Goal: Transaction & Acquisition: Purchase product/service

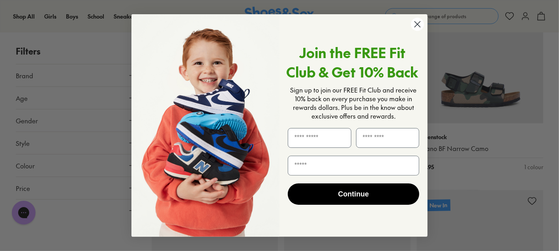
scroll to position [435, 0]
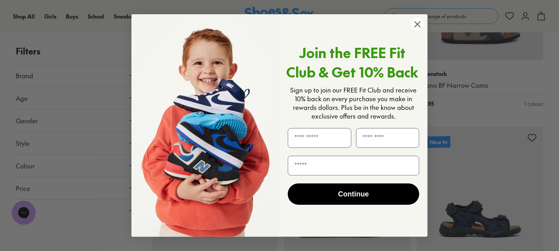
click at [414, 23] on circle "Close dialog" at bounding box center [417, 24] width 13 height 13
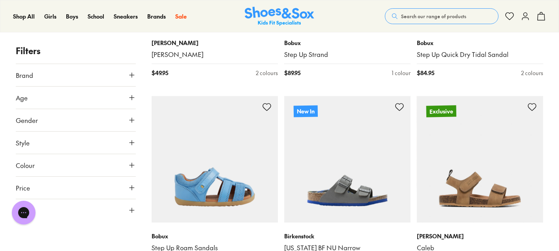
scroll to position [1857, 0]
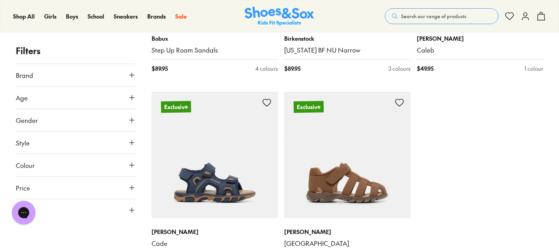
type input "***"
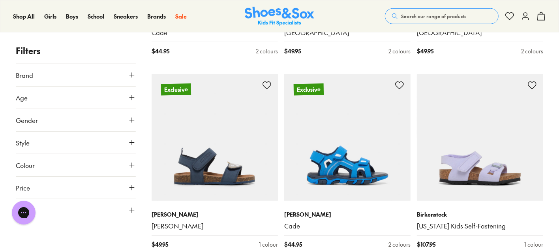
scroll to position [2212, 0]
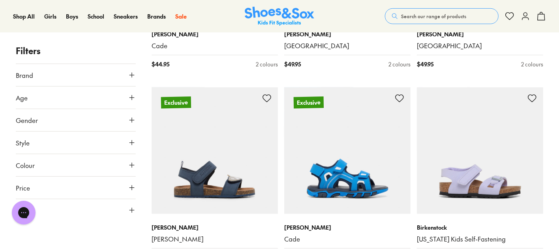
click at [403, 14] on span "Search our range of products" at bounding box center [433, 16] width 65 height 7
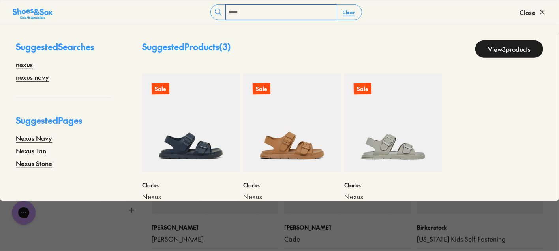
type input "*****"
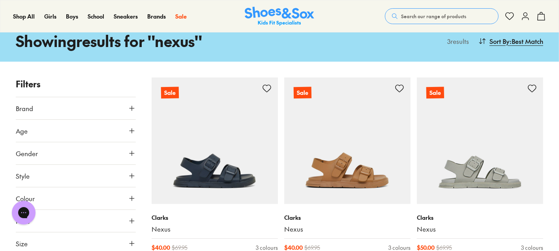
scroll to position [79, 0]
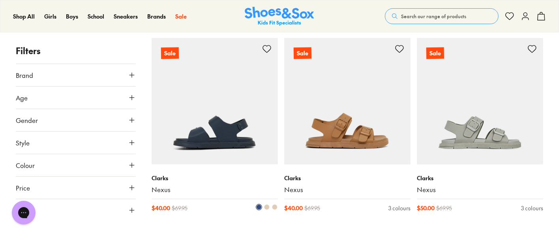
click at [211, 128] on img at bounding box center [215, 101] width 126 height 126
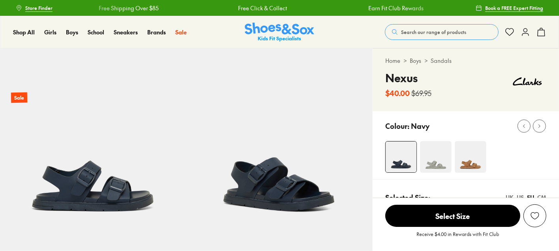
click at [468, 217] on span "Select Size" at bounding box center [453, 216] width 135 height 22
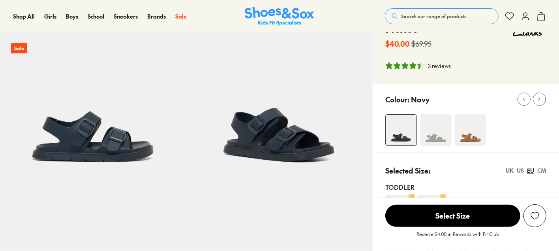
scroll to position [52, 0]
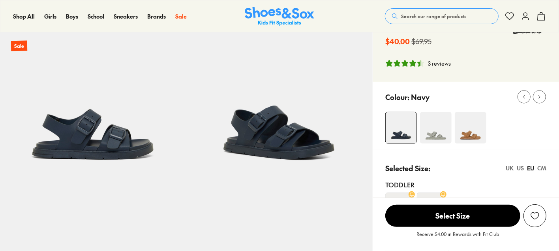
select select "*"
click at [439, 193] on div "27" at bounding box center [431, 201] width 28 height 19
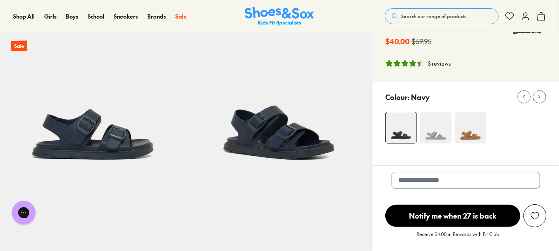
click at [535, 137] on div at bounding box center [473, 128] width 174 height 32
click at [519, 202] on div "We will email you if this product comes back in stock." at bounding box center [466, 188] width 186 height 32
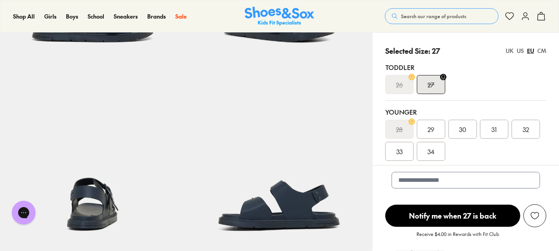
scroll to position [249, 0]
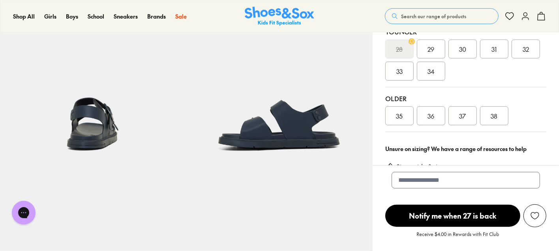
click at [466, 49] on span "30" at bounding box center [462, 48] width 7 height 9
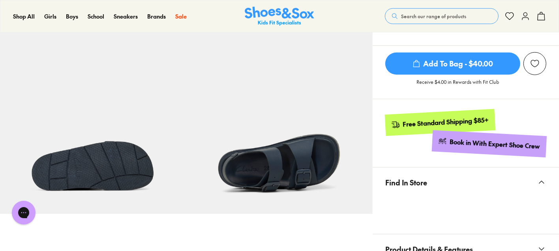
scroll to position [407, 0]
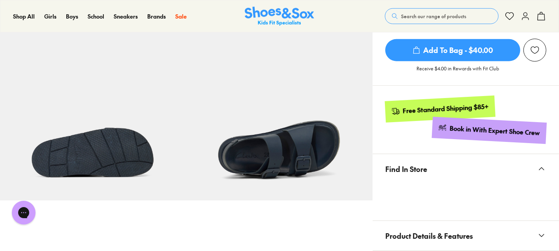
click at [421, 169] on span "Find In Store" at bounding box center [407, 168] width 42 height 23
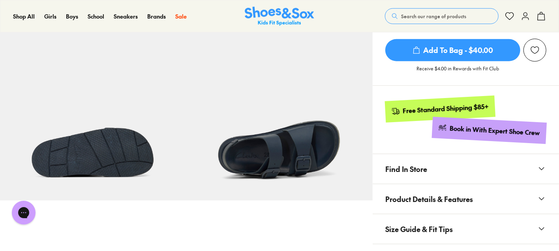
click at [421, 169] on span "Find In Store" at bounding box center [407, 168] width 42 height 23
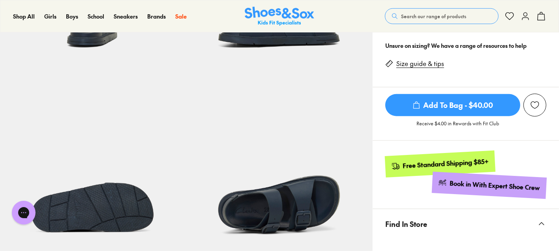
scroll to position [328, 0]
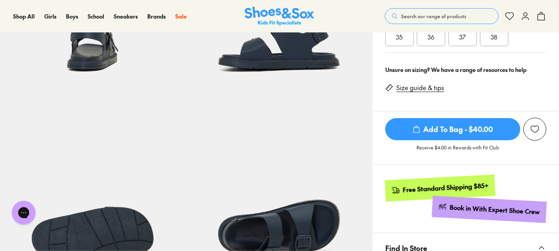
click at [464, 129] on span "Add To Bag - $40.00" at bounding box center [453, 129] width 135 height 22
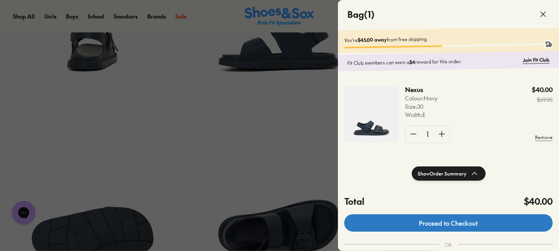
click at [465, 224] on link "Proceed to Checkout" at bounding box center [449, 222] width 209 height 17
